Goal: Navigation & Orientation: Find specific page/section

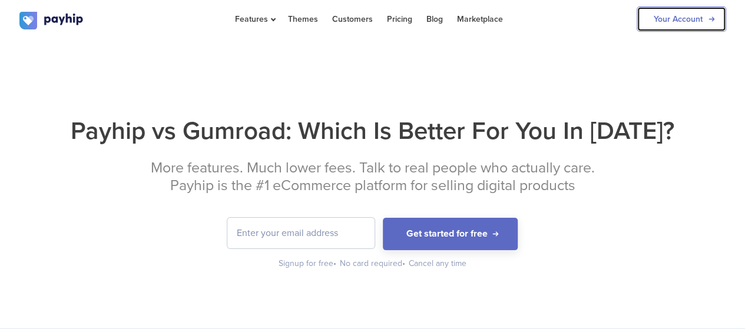
click at [673, 29] on link "Your Account" at bounding box center [680, 18] width 89 height 25
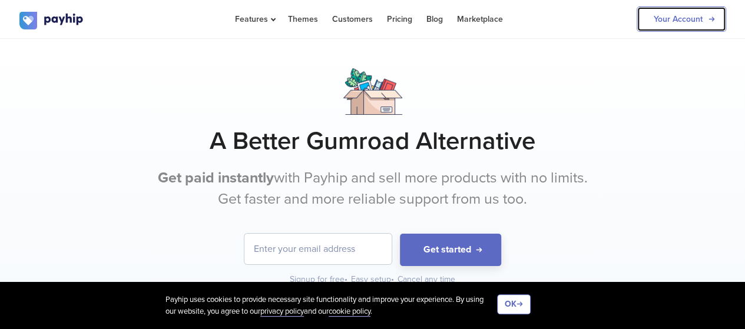
click at [663, 24] on link "Your Account" at bounding box center [680, 18] width 89 height 25
